Goal: Information Seeking & Learning: Learn about a topic

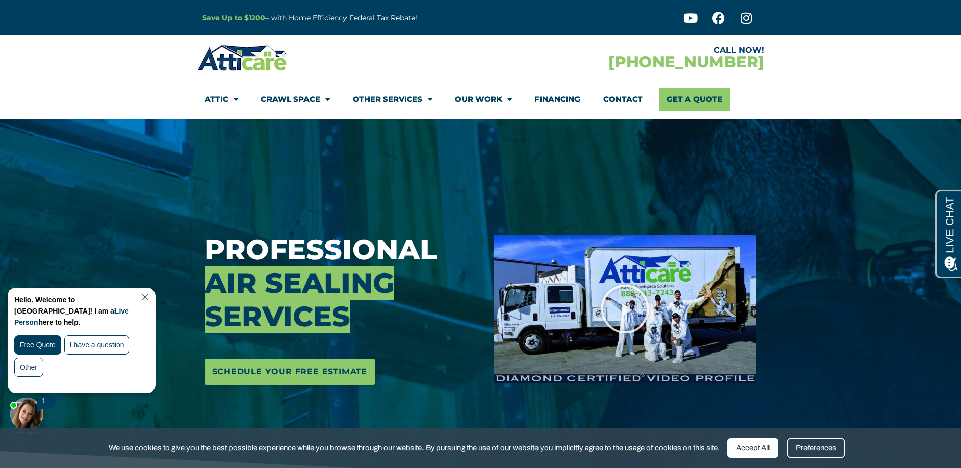
click at [151, 296] on link "Close Chat" at bounding box center [144, 297] width 14 height 8
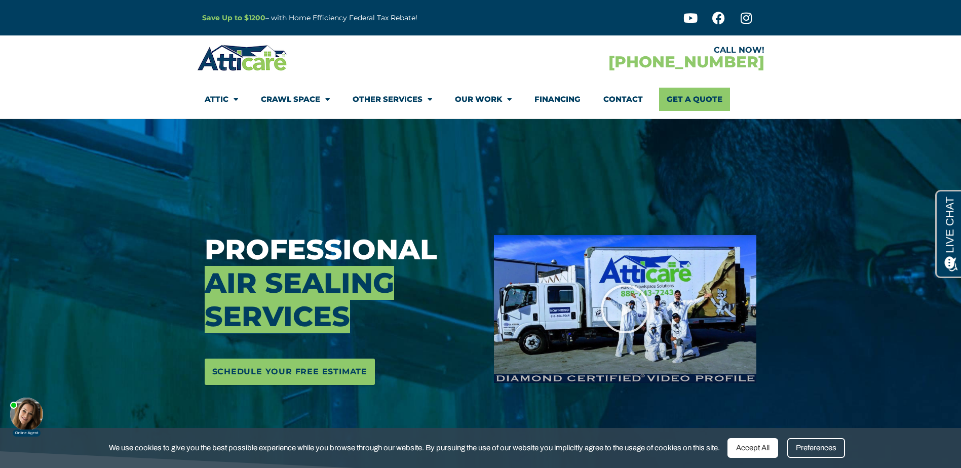
click at [758, 449] on div "Accept All" at bounding box center [753, 448] width 51 height 20
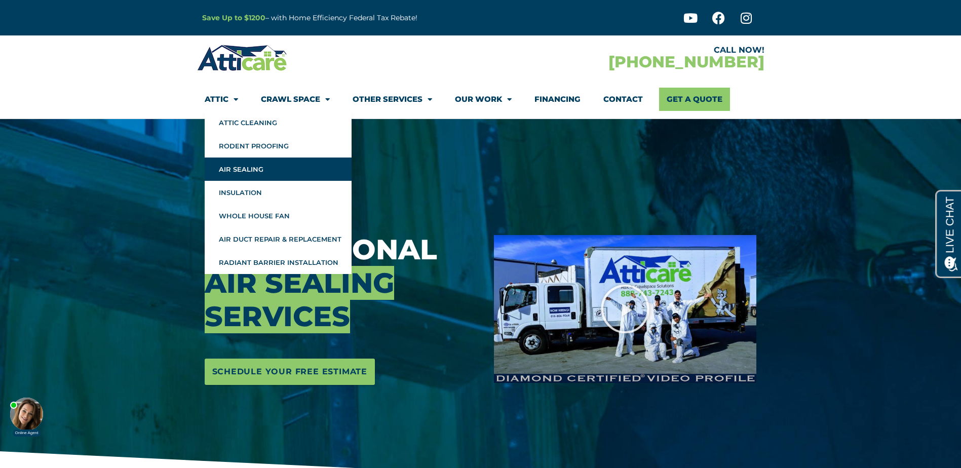
click at [242, 169] on link "Air Sealing" at bounding box center [278, 169] width 147 height 23
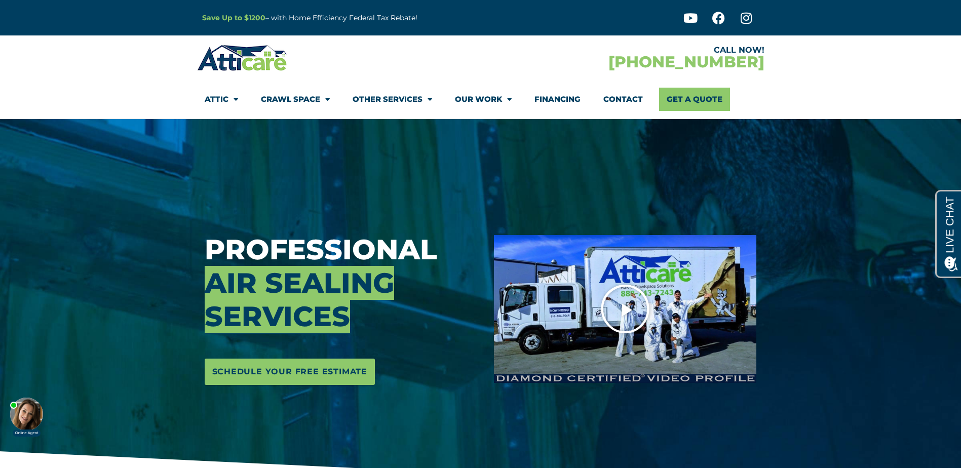
click at [619, 302] on icon "Play Video" at bounding box center [625, 309] width 51 height 51
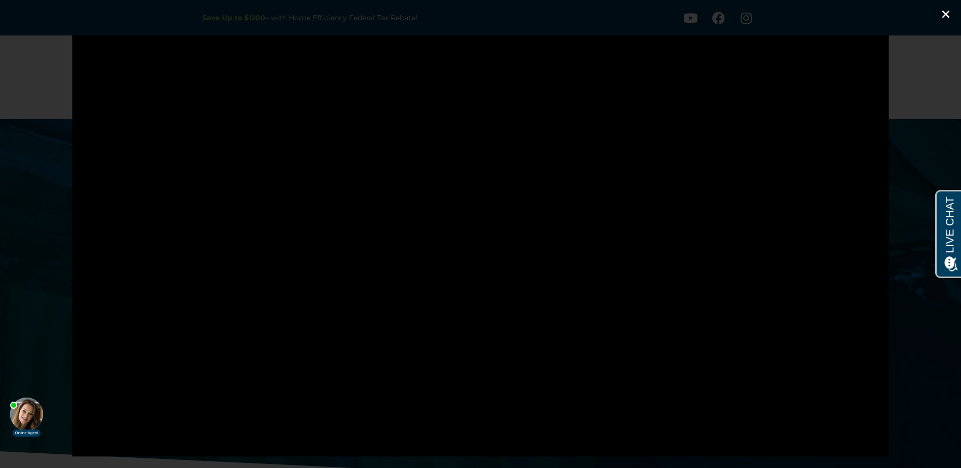
drag, startPoint x: 944, startPoint y: 13, endPoint x: 939, endPoint y: 16, distance: 5.5
click at [944, 13] on icon "Close (Esc)" at bounding box center [946, 14] width 10 height 10
